Goal: Information Seeking & Learning: Check status

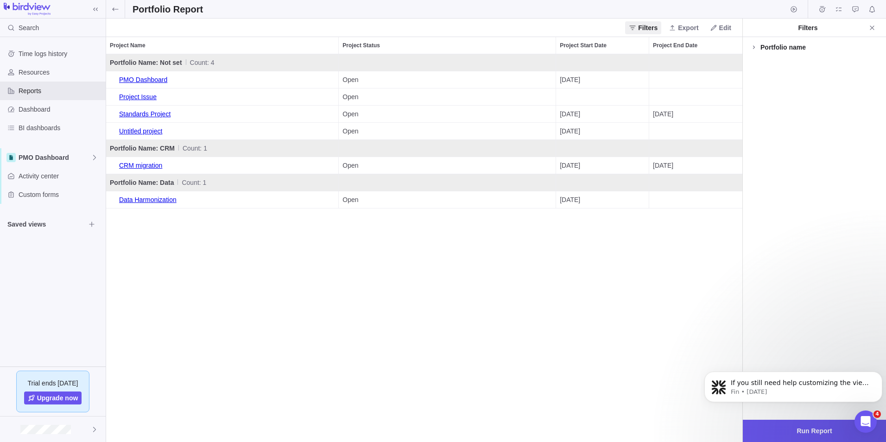
scroll to position [381, 630]
click at [110, 7] on span at bounding box center [115, 9] width 19 height 18
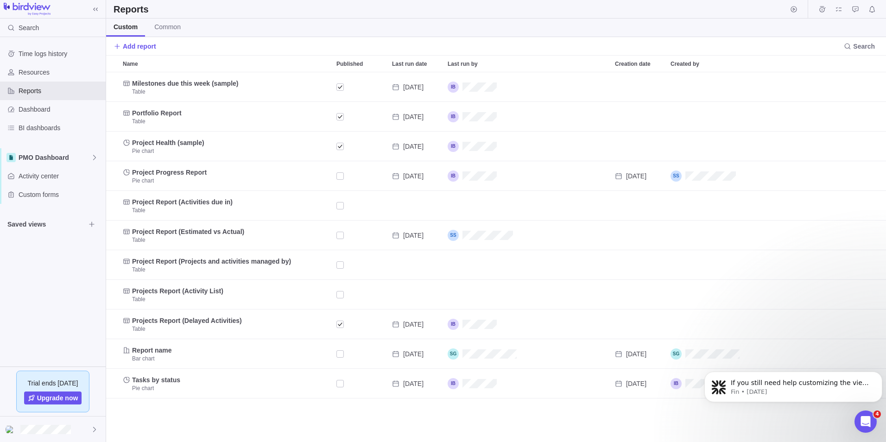
scroll to position [363, 773]
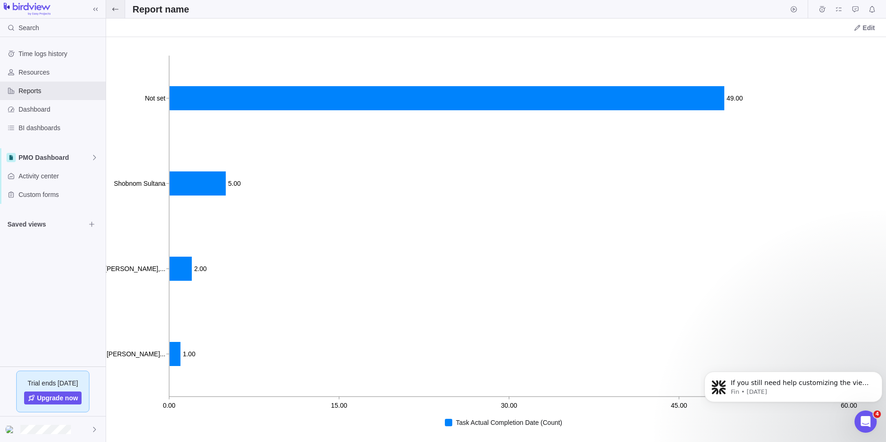
click at [120, 13] on span at bounding box center [115, 9] width 19 height 18
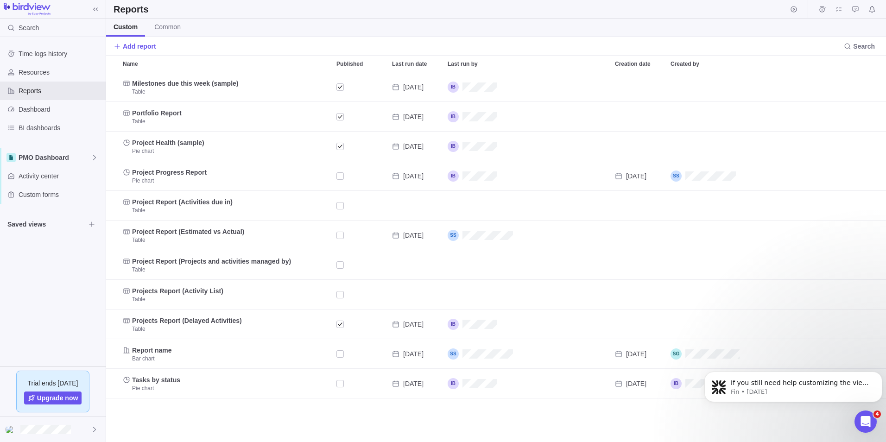
scroll to position [363, 773]
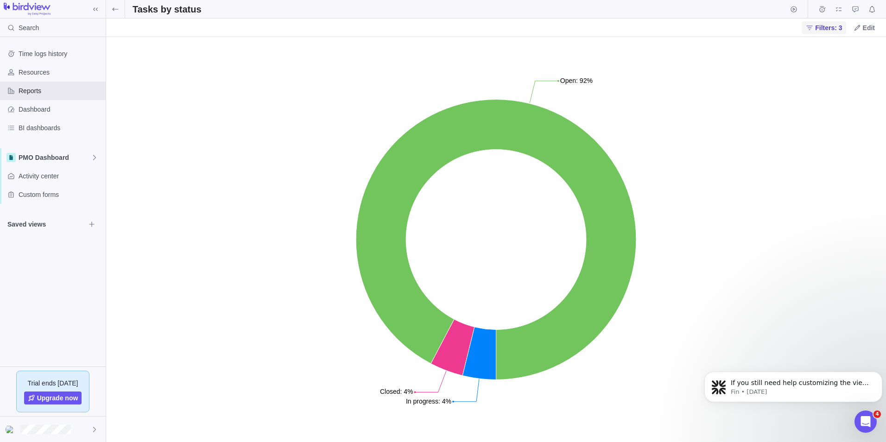
click at [822, 29] on span "Filters: 3" at bounding box center [828, 27] width 27 height 9
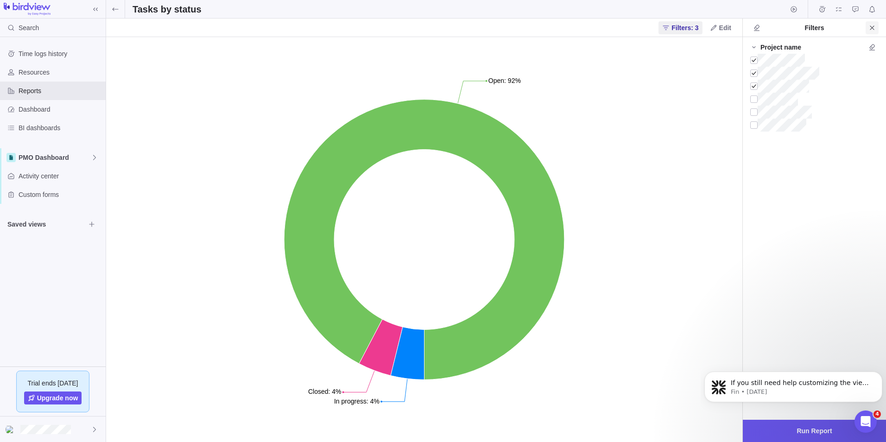
click at [871, 28] on icon "Close" at bounding box center [872, 27] width 4 height 4
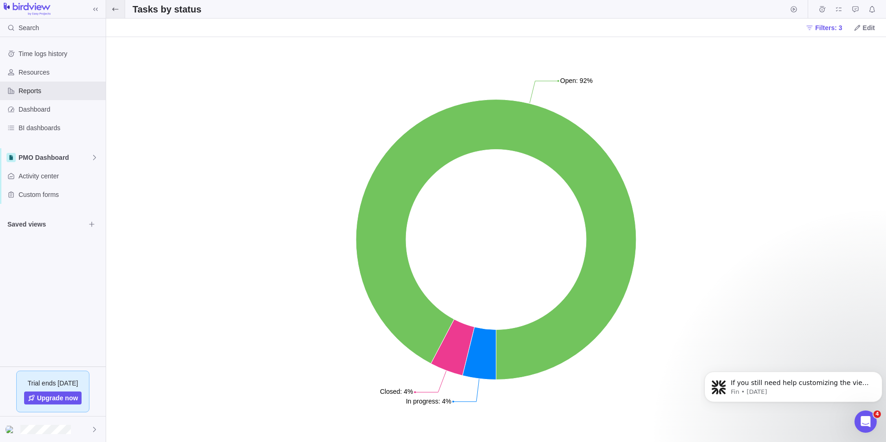
click at [117, 10] on icon at bounding box center [115, 9] width 7 height 7
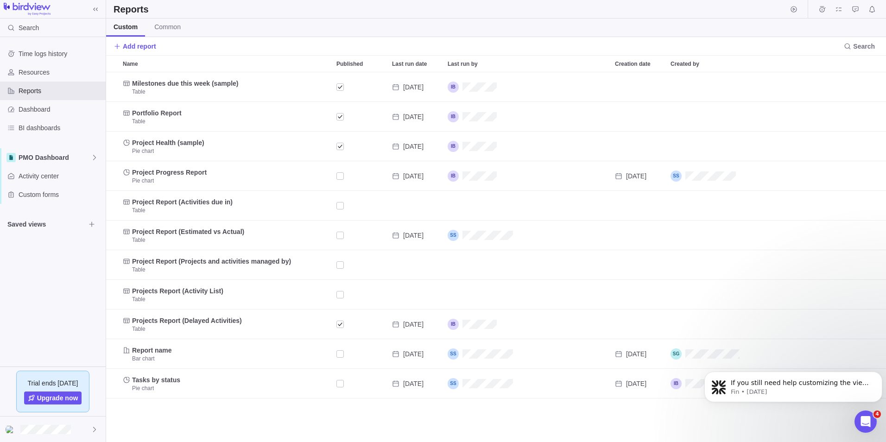
scroll to position [363, 773]
click at [76, 159] on span "PMO Dashboard" at bounding box center [55, 157] width 72 height 9
click at [62, 179] on span "Main" at bounding box center [60, 179] width 70 height 9
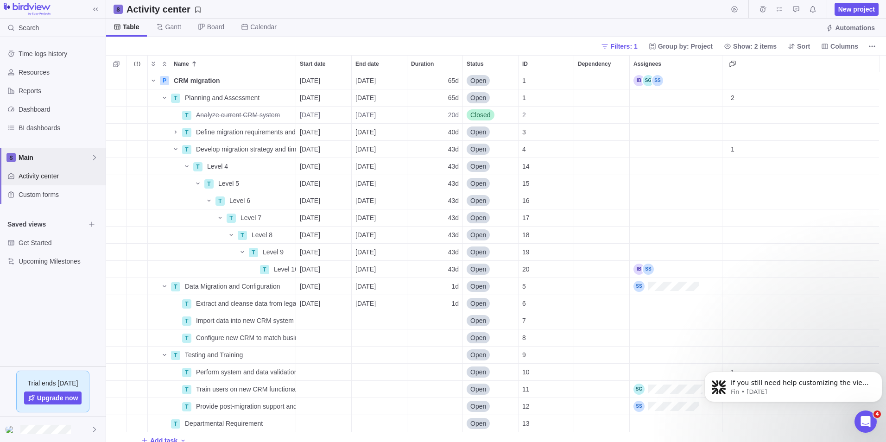
scroll to position [7, 7]
click at [50, 86] on div "Reports" at bounding box center [53, 91] width 106 height 19
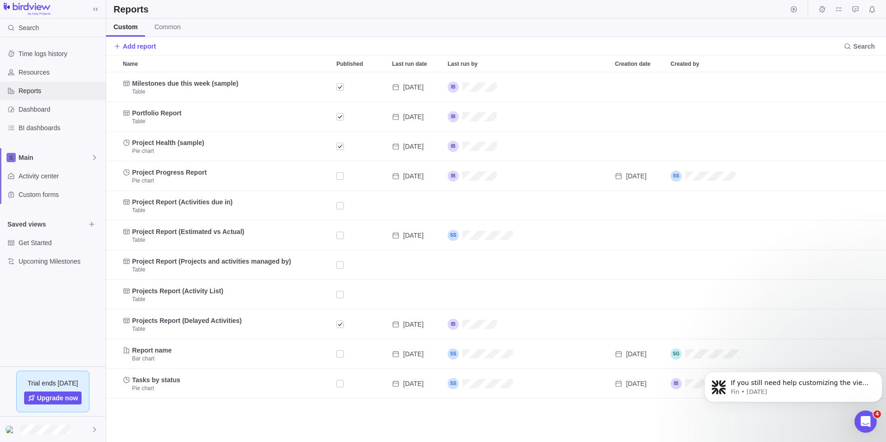
scroll to position [363, 773]
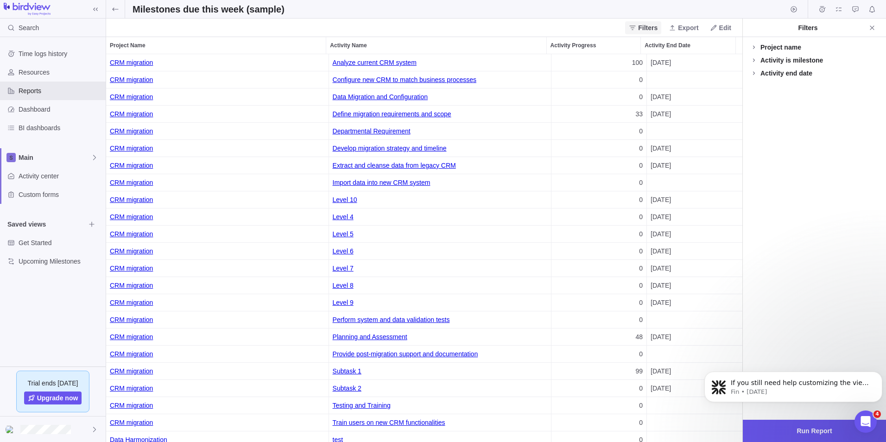
click at [645, 28] on span "Filters" at bounding box center [647, 27] width 19 height 9
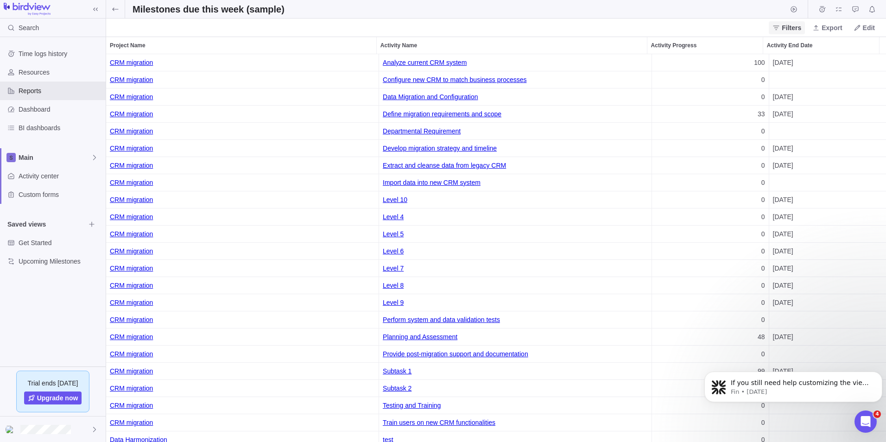
click at [777, 32] on span "Filters" at bounding box center [787, 27] width 36 height 13
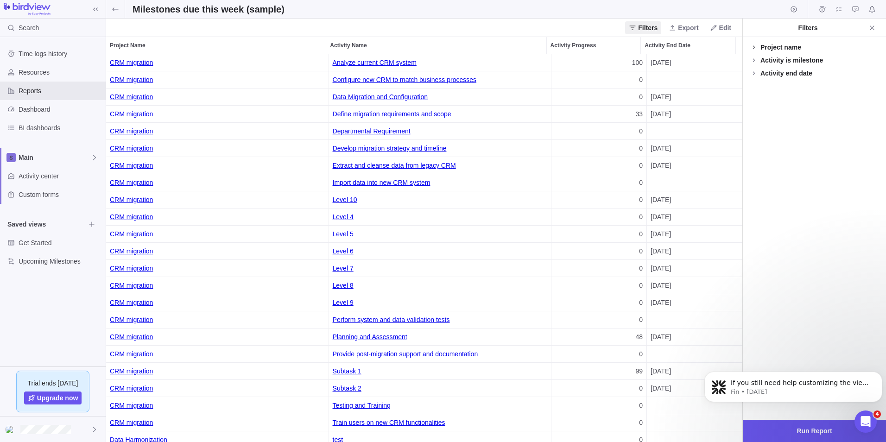
click at [758, 50] on span at bounding box center [754, 47] width 13 height 13
click at [756, 63] on div at bounding box center [754, 60] width 7 height 13
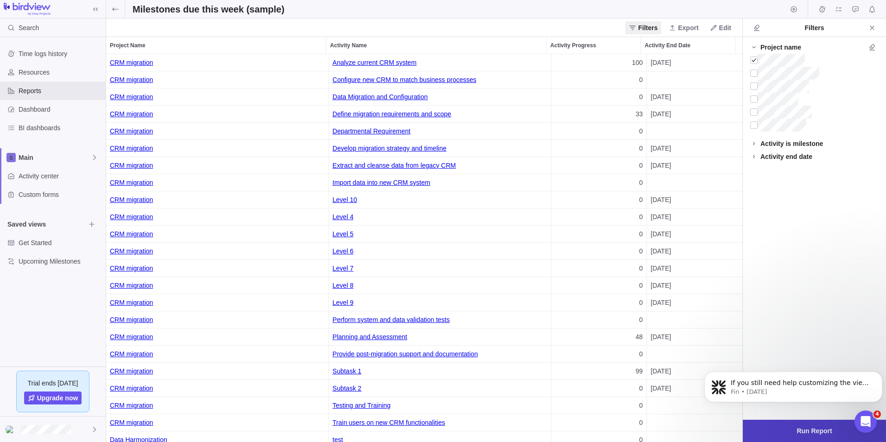
click at [826, 425] on span "Run Report" at bounding box center [814, 431] width 143 height 22
click at [755, 72] on div at bounding box center [754, 73] width 7 height 13
click at [757, 142] on icon at bounding box center [754, 143] width 7 height 7
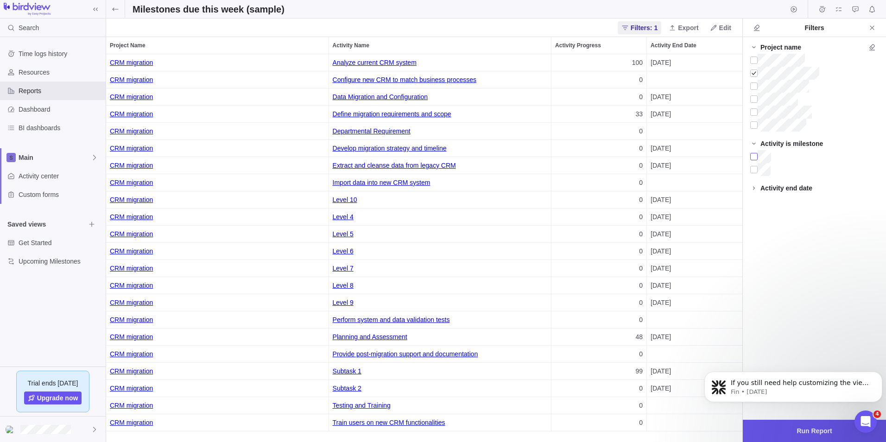
click at [757, 158] on div at bounding box center [754, 156] width 7 height 13
click at [829, 431] on span "Run Report" at bounding box center [814, 431] width 35 height 11
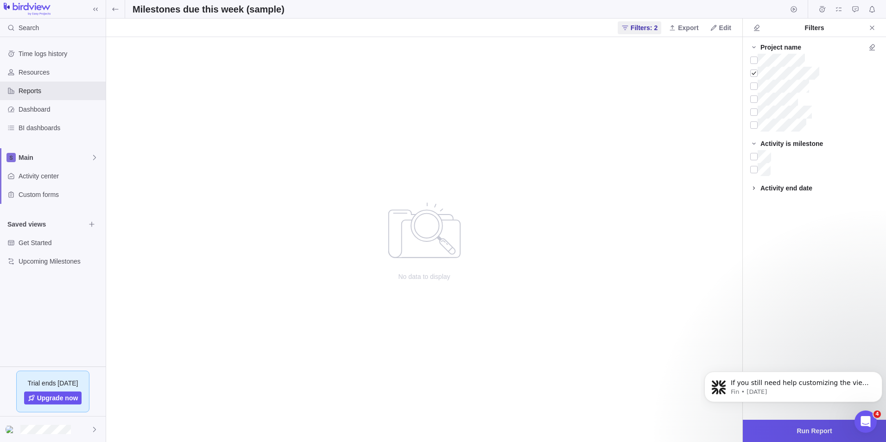
click at [756, 186] on icon at bounding box center [754, 187] width 7 height 7
click at [756, 47] on icon at bounding box center [754, 47] width 7 height 7
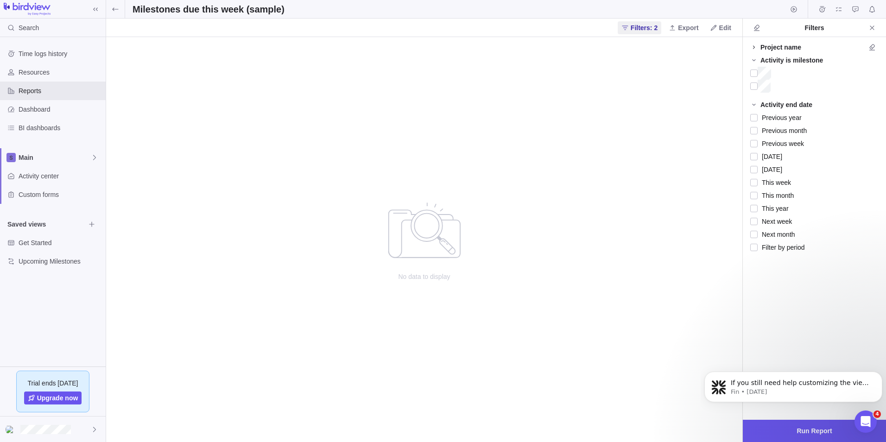
click at [757, 51] on span at bounding box center [754, 47] width 13 height 13
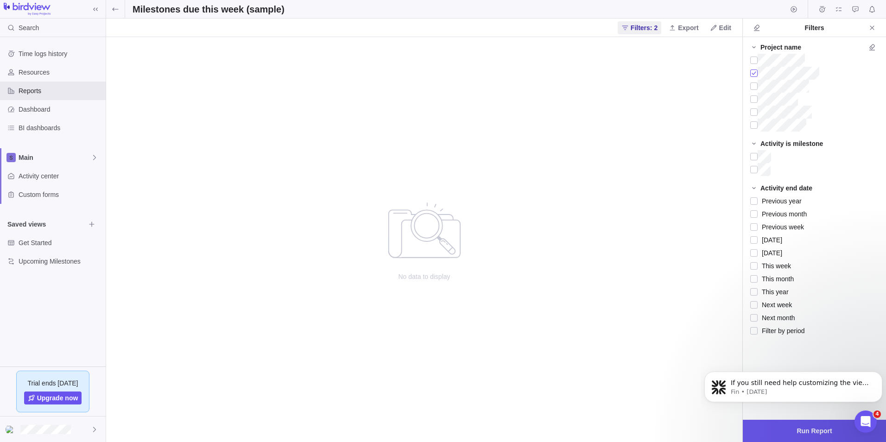
click at [756, 74] on div at bounding box center [754, 73] width 7 height 13
click at [754, 63] on div at bounding box center [754, 60] width 7 height 13
click at [756, 72] on div at bounding box center [754, 73] width 7 height 13
click at [757, 86] on div at bounding box center [754, 86] width 7 height 13
click at [755, 98] on div at bounding box center [754, 99] width 7 height 13
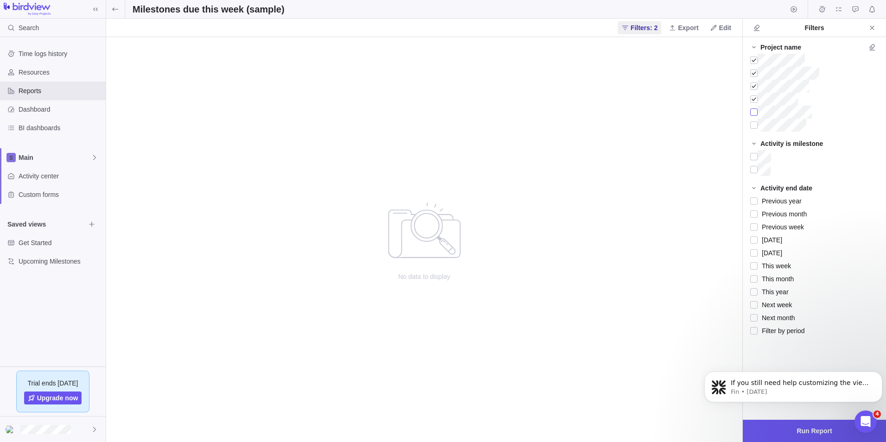
click at [756, 114] on div at bounding box center [754, 112] width 7 height 13
click at [756, 125] on div at bounding box center [754, 125] width 7 height 13
click at [781, 425] on span "Run Report" at bounding box center [814, 431] width 143 height 22
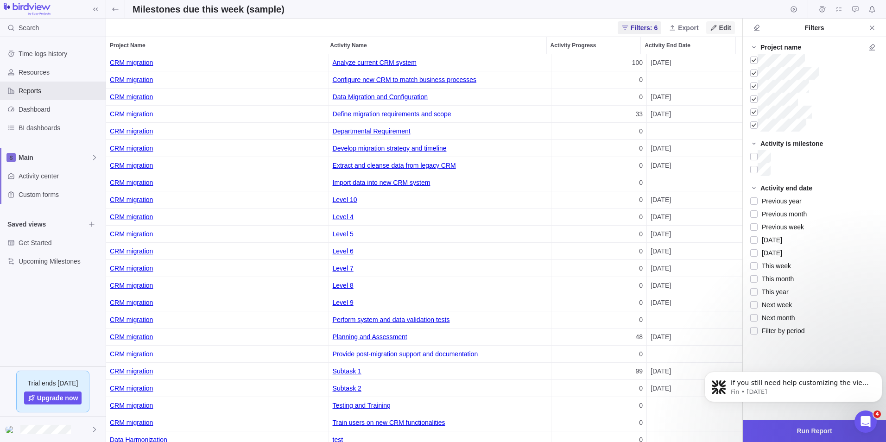
click at [720, 29] on span "Edit" at bounding box center [725, 27] width 12 height 9
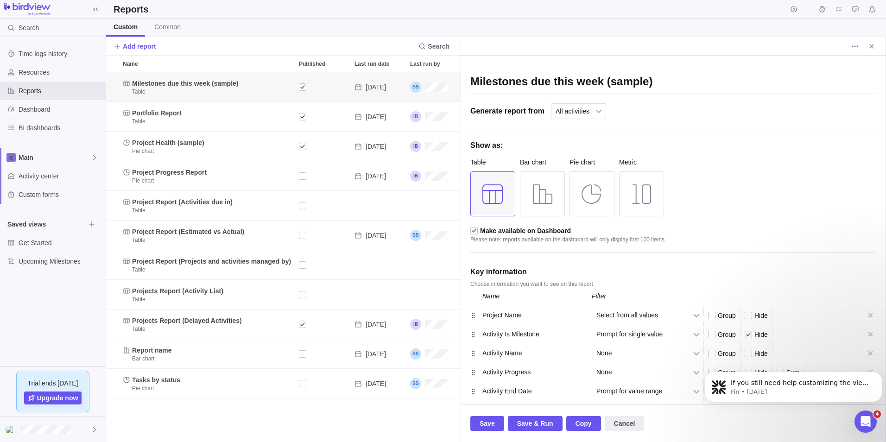
scroll to position [363, 348]
click at [869, 48] on icon "Close" at bounding box center [871, 46] width 7 height 7
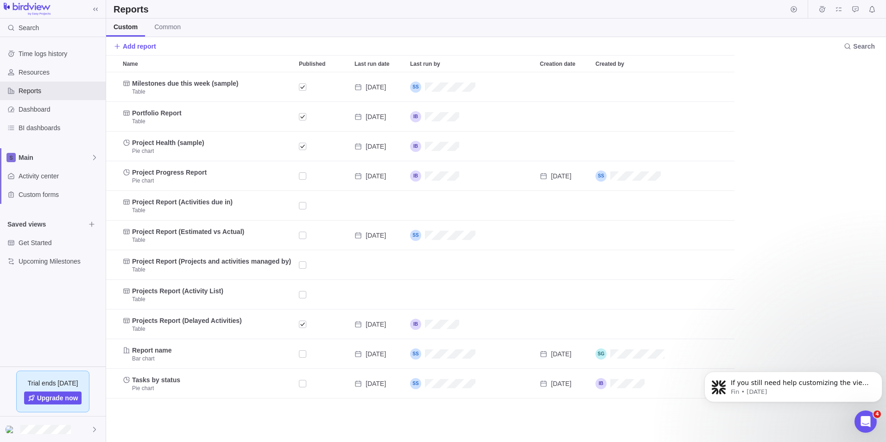
scroll to position [363, 773]
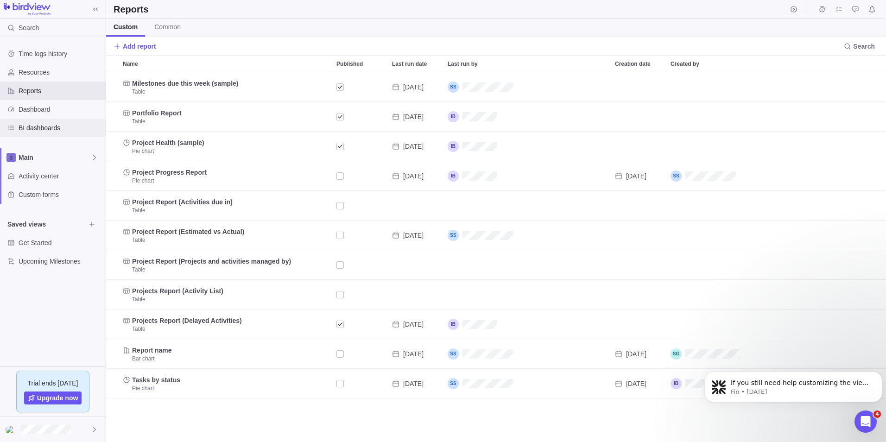
click at [48, 128] on span "BI dashboards" at bounding box center [60, 127] width 83 height 9
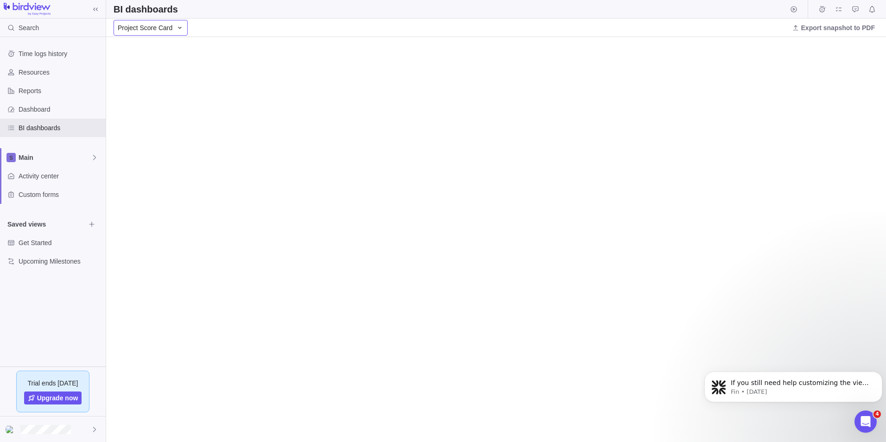
click at [171, 30] on div "Project Score Card" at bounding box center [151, 28] width 74 height 16
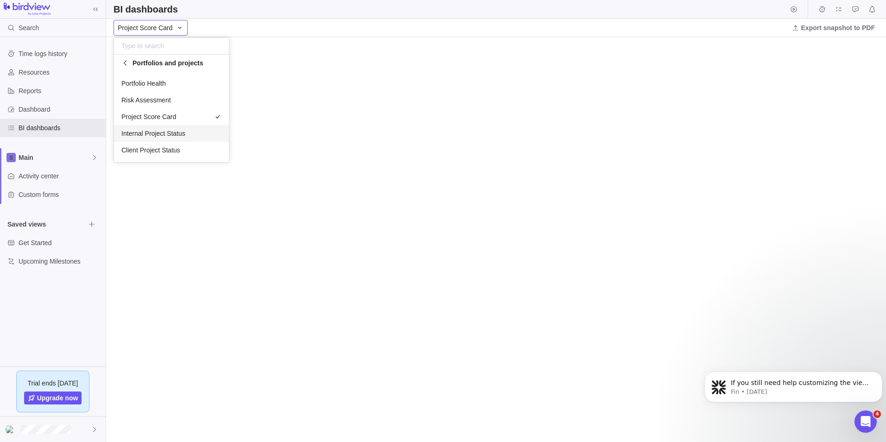
click at [151, 139] on div "Internal Project Status" at bounding box center [171, 133] width 115 height 17
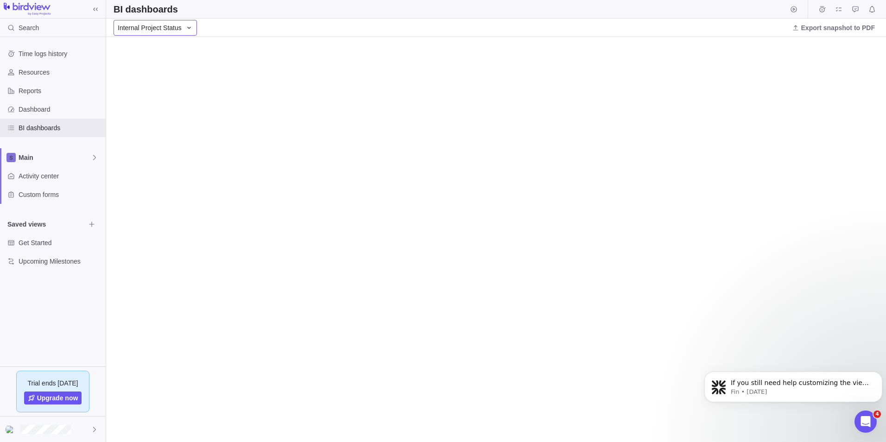
click at [190, 26] on icon at bounding box center [188, 27] width 7 height 7
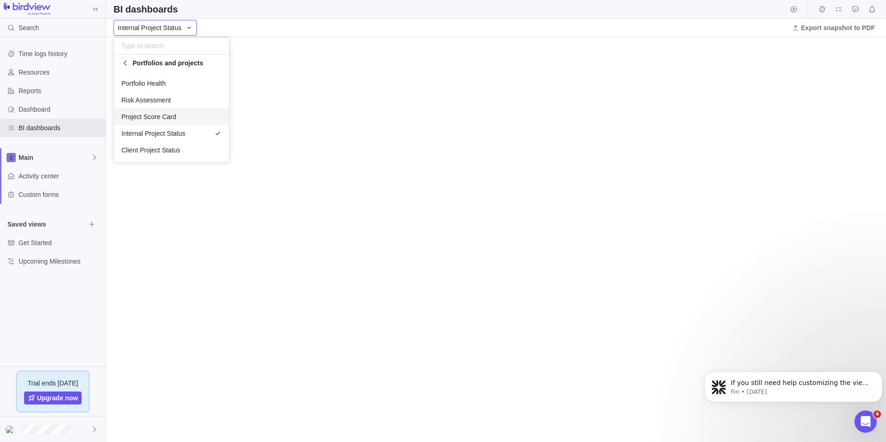
click at [155, 114] on span "Project Score Card" at bounding box center [148, 116] width 55 height 9
